Goal: Task Accomplishment & Management: Complete application form

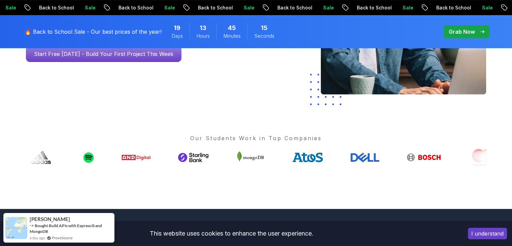
scroll to position [202, 0]
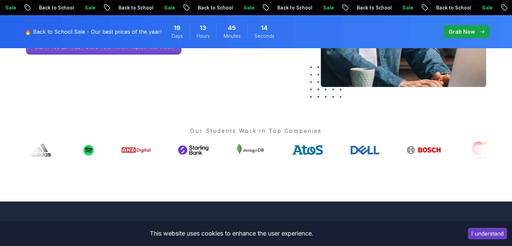
click at [485, 231] on button "I understand" at bounding box center [487, 233] width 39 height 11
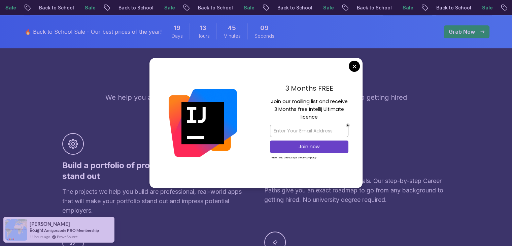
scroll to position [438, 0]
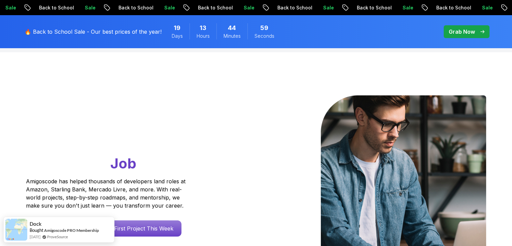
scroll to position [0, 0]
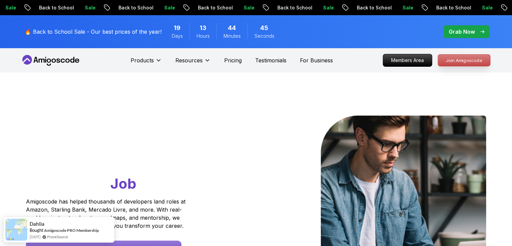
click at [454, 61] on p "Join Amigoscode" at bounding box center [464, 60] width 52 height 11
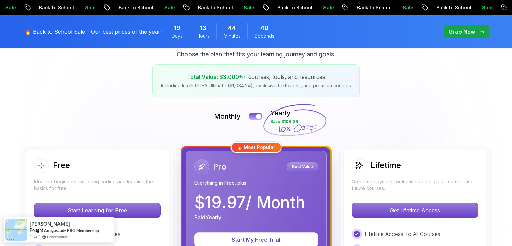
scroll to position [202, 0]
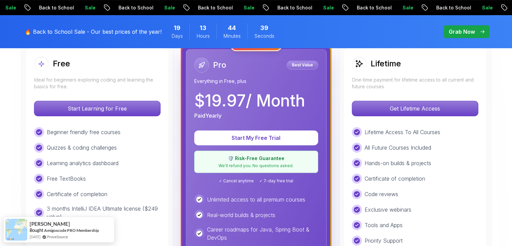
click at [123, 85] on p "Ideal for beginners exploring coding and learning the basics for free." at bounding box center [97, 82] width 127 height 13
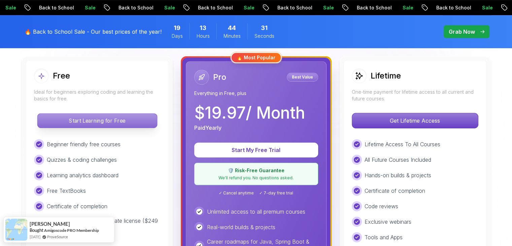
scroll to position [168, 0]
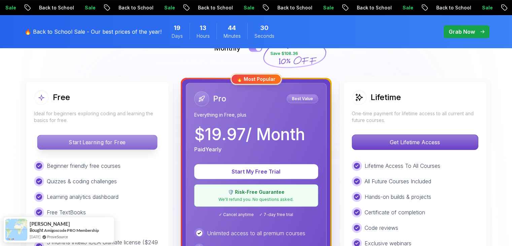
click at [114, 142] on p "Start Learning for Free" at bounding box center [97, 142] width 120 height 14
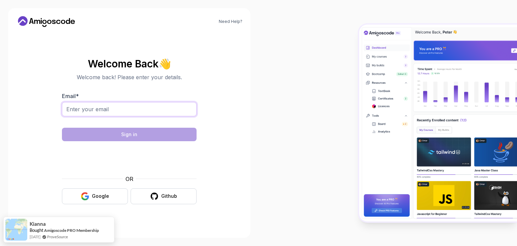
click at [121, 113] on input "Email *" at bounding box center [129, 109] width 135 height 14
click at [81, 200] on button "Google" at bounding box center [95, 196] width 66 height 16
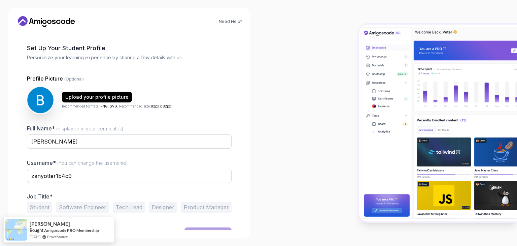
scroll to position [35, 0]
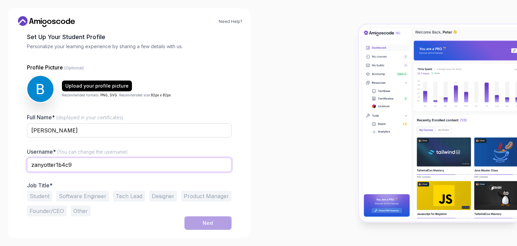
drag, startPoint x: 86, startPoint y: 161, endPoint x: 0, endPoint y: 154, distance: 86.5
click at [0, 154] on div "Need Help? 1 Set Up Your Profile 1 Set Up Your Profile 2 Let's Get to Know You …" at bounding box center [129, 123] width 259 height 246
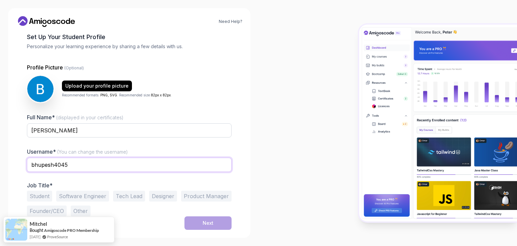
type input "bhupesh4045"
click at [101, 198] on button "Software Engineer" at bounding box center [82, 196] width 53 height 11
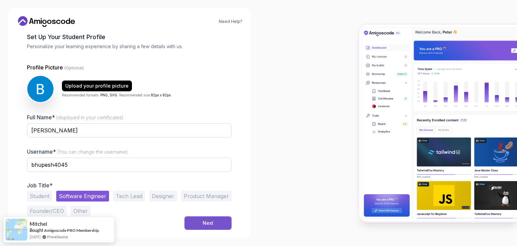
click at [212, 227] on button "Next" at bounding box center [208, 222] width 47 height 13
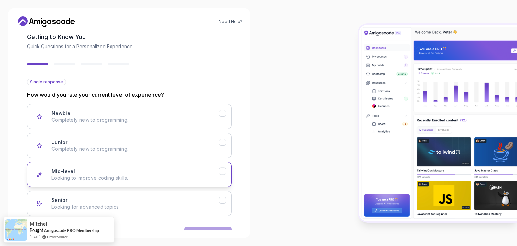
scroll to position [56, 0]
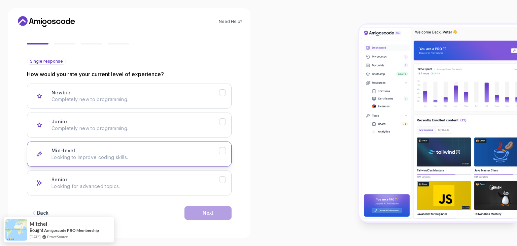
click at [133, 158] on p "Looking to improve coding skills." at bounding box center [136, 157] width 168 height 7
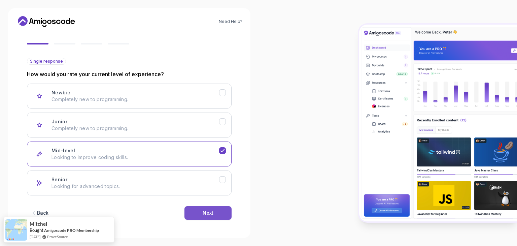
click at [214, 209] on button "Next" at bounding box center [208, 212] width 47 height 13
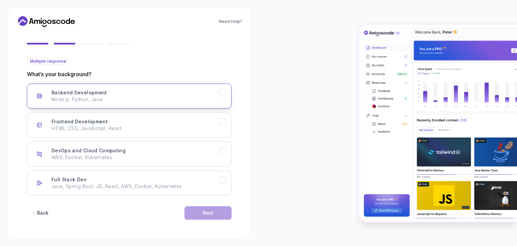
click at [147, 99] on p "Node.js, Python, Java" at bounding box center [136, 99] width 168 height 7
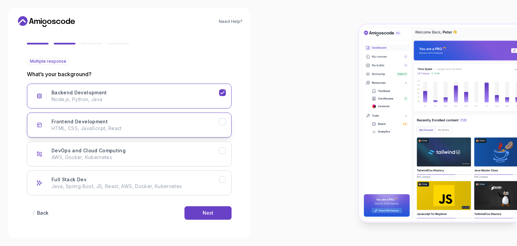
click at [141, 136] on button "Frontend Development HTML, CSS, JavaScript, React" at bounding box center [129, 125] width 205 height 25
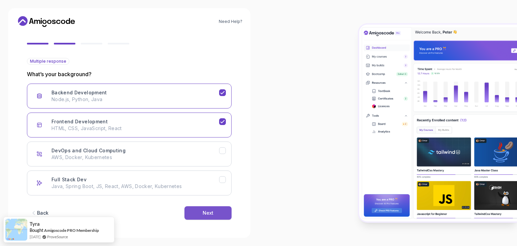
click at [212, 213] on div "Next" at bounding box center [208, 213] width 11 height 7
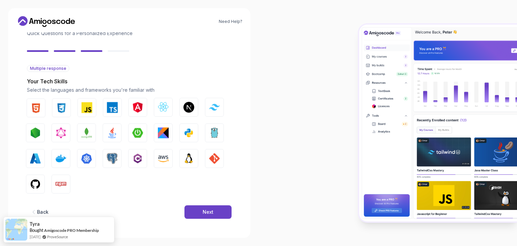
scroll to position [48, 0]
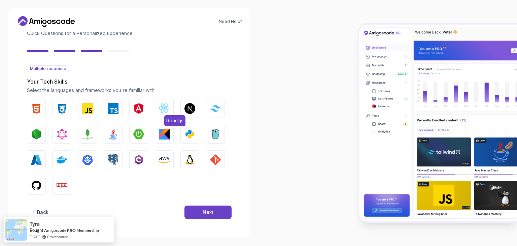
click at [158, 108] on button "React.js" at bounding box center [164, 108] width 19 height 19
click at [112, 104] on img "button" at bounding box center [113, 108] width 11 height 11
click at [88, 107] on img "button" at bounding box center [87, 108] width 11 height 11
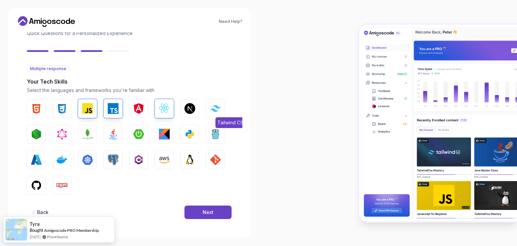
click at [216, 108] on img "button" at bounding box center [215, 108] width 11 height 6
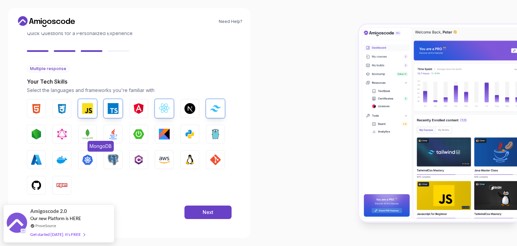
click at [84, 135] on img "button" at bounding box center [87, 134] width 11 height 11
click at [61, 187] on img "button" at bounding box center [62, 185] width 11 height 11
click at [32, 185] on img "button" at bounding box center [36, 185] width 11 height 11
click at [216, 161] on img "button" at bounding box center [215, 159] width 11 height 11
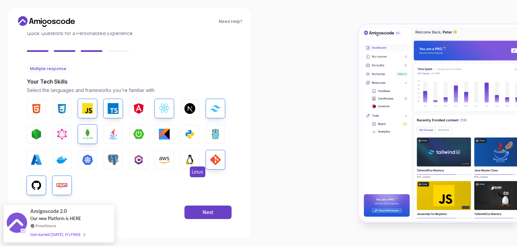
click at [185, 160] on img "button" at bounding box center [190, 159] width 11 height 11
click at [196, 212] on button "Next" at bounding box center [208, 211] width 47 height 13
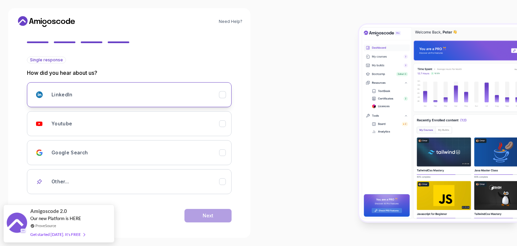
scroll to position [60, 0]
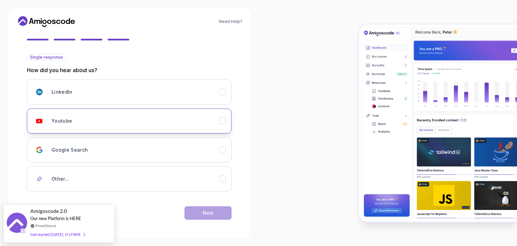
click at [82, 122] on div "Youtube" at bounding box center [136, 120] width 168 height 13
click at [201, 213] on button "Next" at bounding box center [208, 212] width 47 height 13
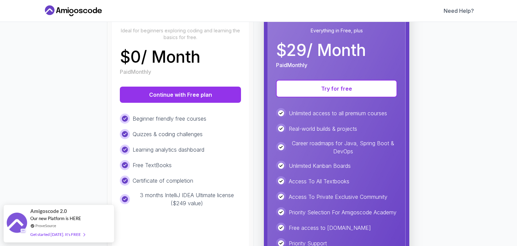
scroll to position [101, 0]
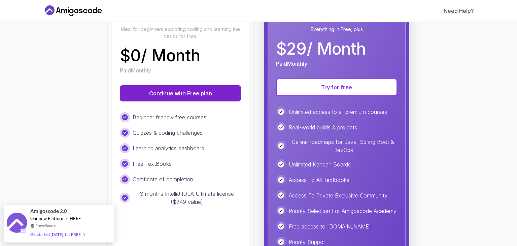
click at [201, 90] on button "Continue with Free plan" at bounding box center [180, 93] width 121 height 16
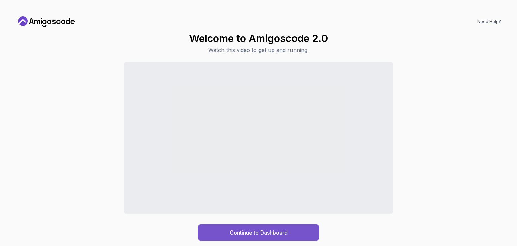
click at [237, 232] on div "Continue to Dashboard" at bounding box center [259, 232] width 58 height 8
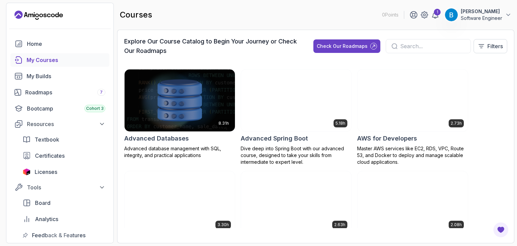
scroll to position [101, 0]
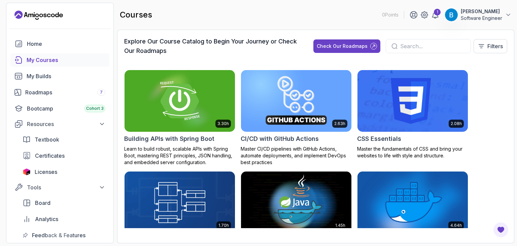
click at [181, 98] on img at bounding box center [180, 100] width 116 height 65
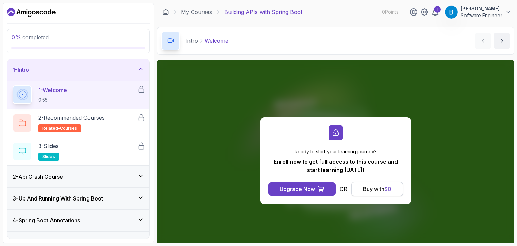
click at [371, 190] on div "Buy with $ 0" at bounding box center [377, 189] width 29 height 8
click at [375, 189] on div "Buy with $ 0" at bounding box center [377, 189] width 29 height 8
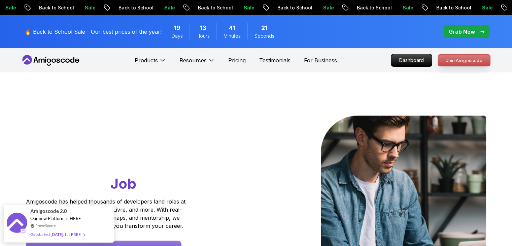
click at [455, 60] on p "Join Amigoscode" at bounding box center [464, 60] width 52 height 11
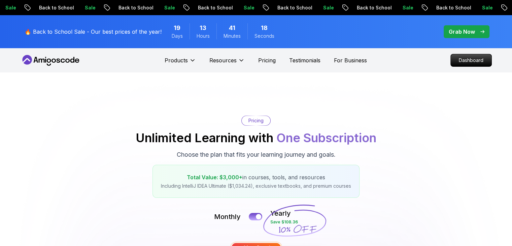
scroll to position [135, 0]
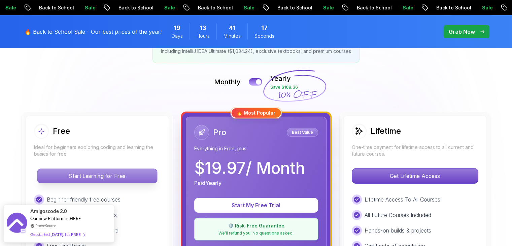
click at [91, 174] on p "Start Learning for Free" at bounding box center [97, 176] width 120 height 14
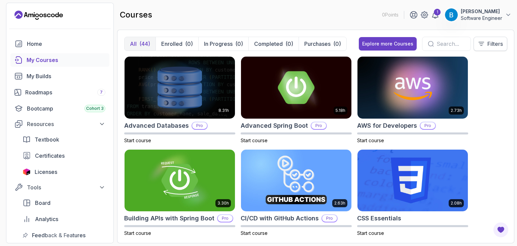
click at [492, 41] on p "Filters" at bounding box center [495, 44] width 15 height 8
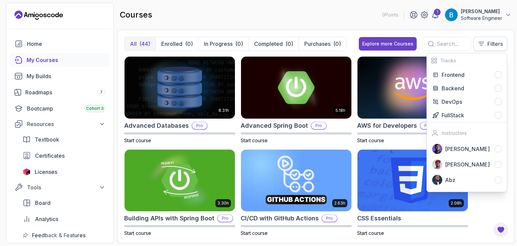
click at [491, 41] on p "Filters" at bounding box center [495, 44] width 15 height 8
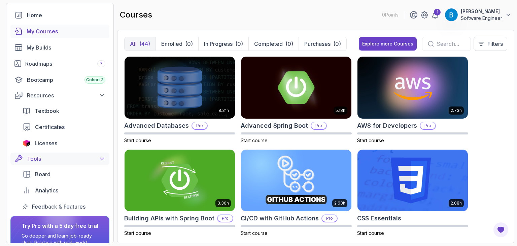
scroll to position [75, 0]
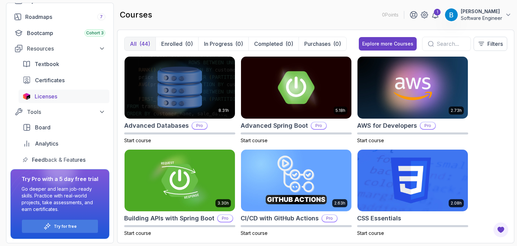
click at [58, 96] on div "Licenses" at bounding box center [70, 96] width 71 height 8
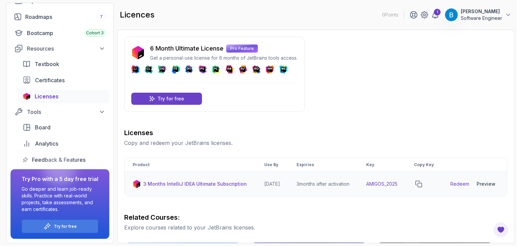
click at [460, 187] on link "Redeem" at bounding box center [460, 184] width 19 height 7
click at [422, 187] on icon "copy-button" at bounding box center [419, 184] width 6 height 6
click at [385, 89] on div "6 Month Ultimate License Pro Feature Get a personal-use license for 6 months of…" at bounding box center [315, 240] width 383 height 407
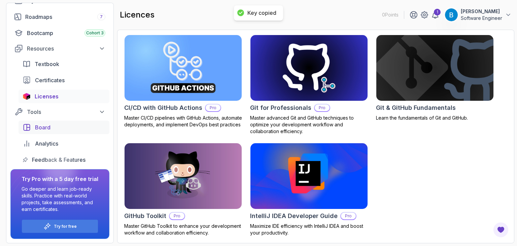
scroll to position [42, 0]
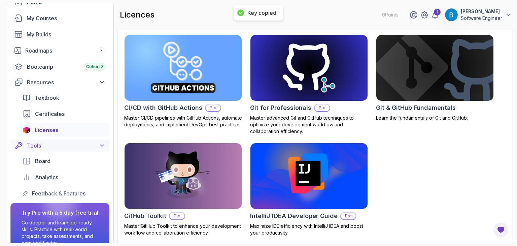
click at [105, 147] on icon at bounding box center [102, 145] width 7 height 7
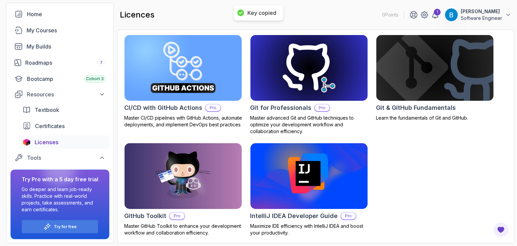
scroll to position [27, 0]
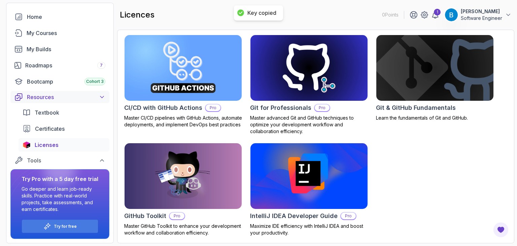
click at [105, 98] on icon at bounding box center [102, 97] width 7 height 7
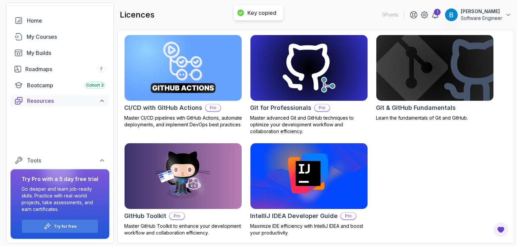
scroll to position [0, 0]
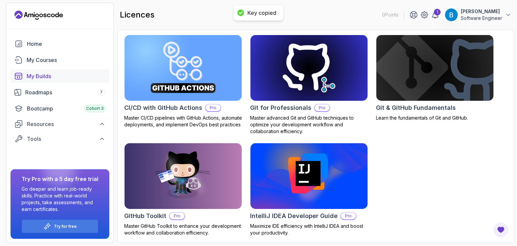
click at [58, 77] on div "My Builds" at bounding box center [66, 76] width 79 height 8
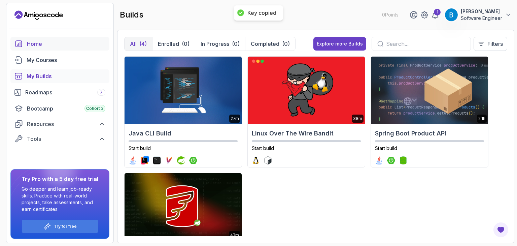
click at [58, 50] on link "Home" at bounding box center [59, 43] width 99 height 13
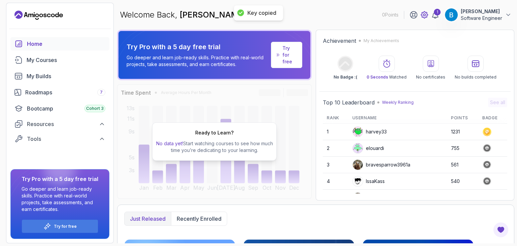
click at [425, 15] on icon at bounding box center [425, 15] width 8 height 8
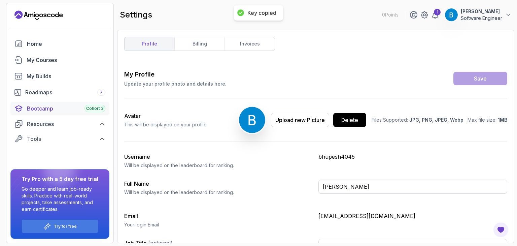
click at [48, 111] on div "Bootcamp Cohort 3" at bounding box center [66, 108] width 78 height 8
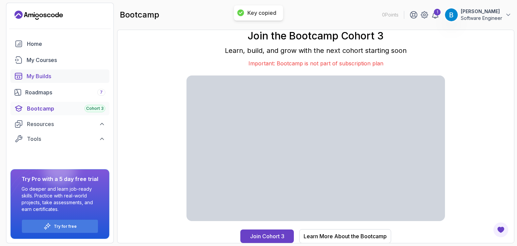
click at [36, 77] on div "My Builds" at bounding box center [66, 76] width 79 height 8
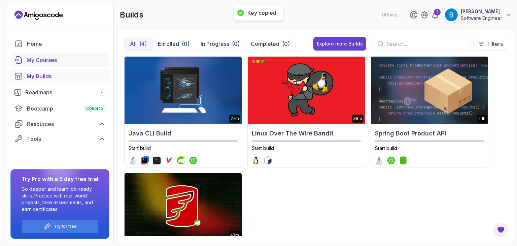
click at [51, 59] on div "My Courses" at bounding box center [66, 60] width 79 height 8
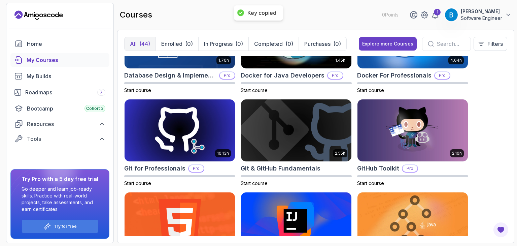
scroll to position [371, 0]
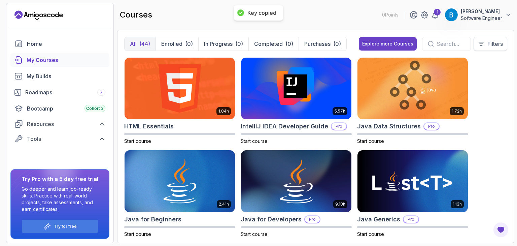
click at [488, 46] on p "Filters" at bounding box center [495, 44] width 15 height 8
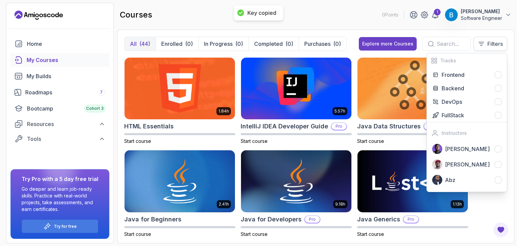
click at [488, 46] on p "Filters" at bounding box center [495, 44] width 15 height 8
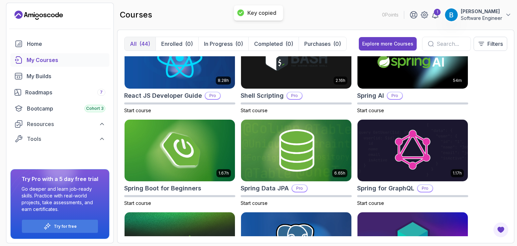
scroll to position [1148, 0]
